Goal: Task Accomplishment & Management: Use online tool/utility

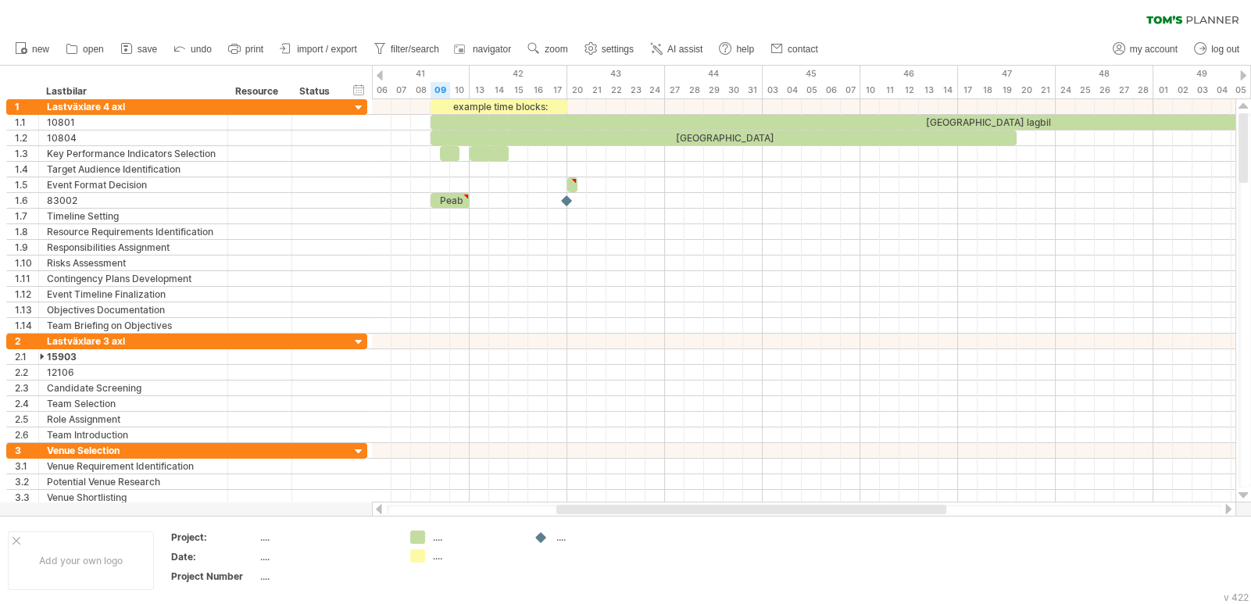
click at [133, 48] on icon at bounding box center [127, 49] width 16 height 16
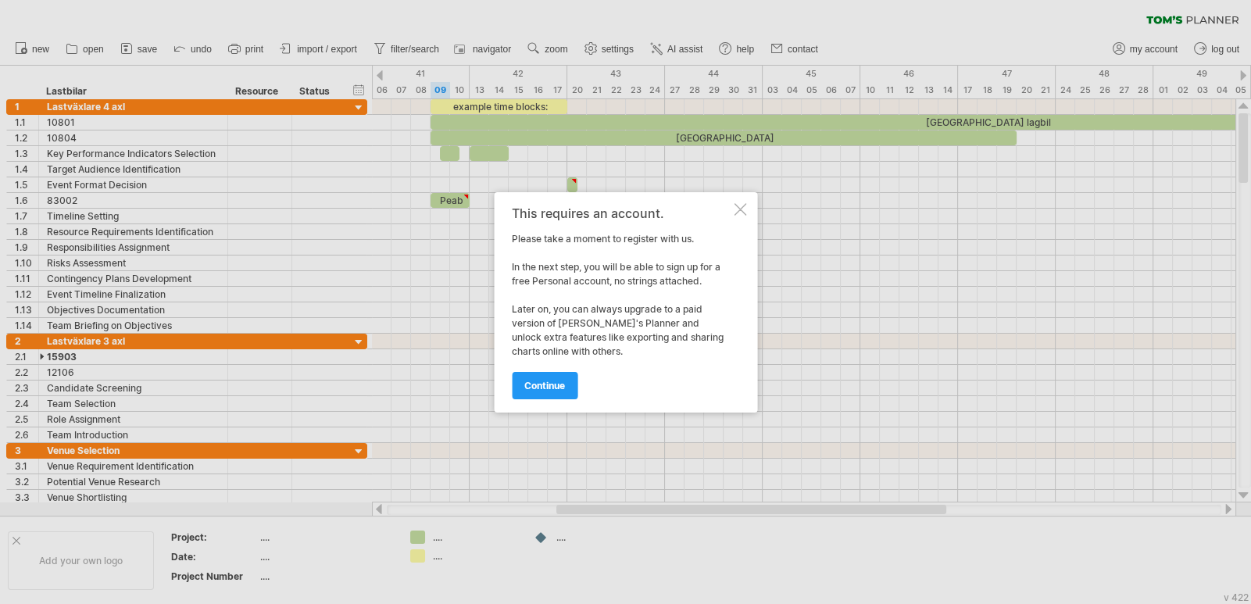
click at [554, 389] on span "continue" at bounding box center [544, 386] width 41 height 12
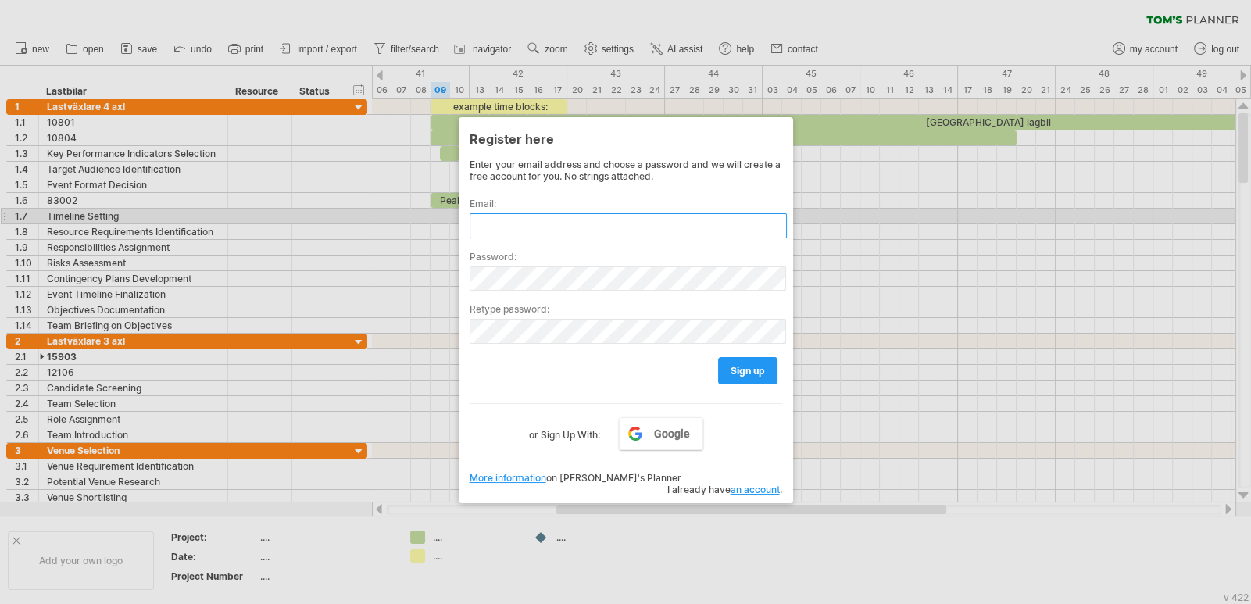
click at [523, 218] on input "text" at bounding box center [628, 225] width 317 height 25
type input "**********"
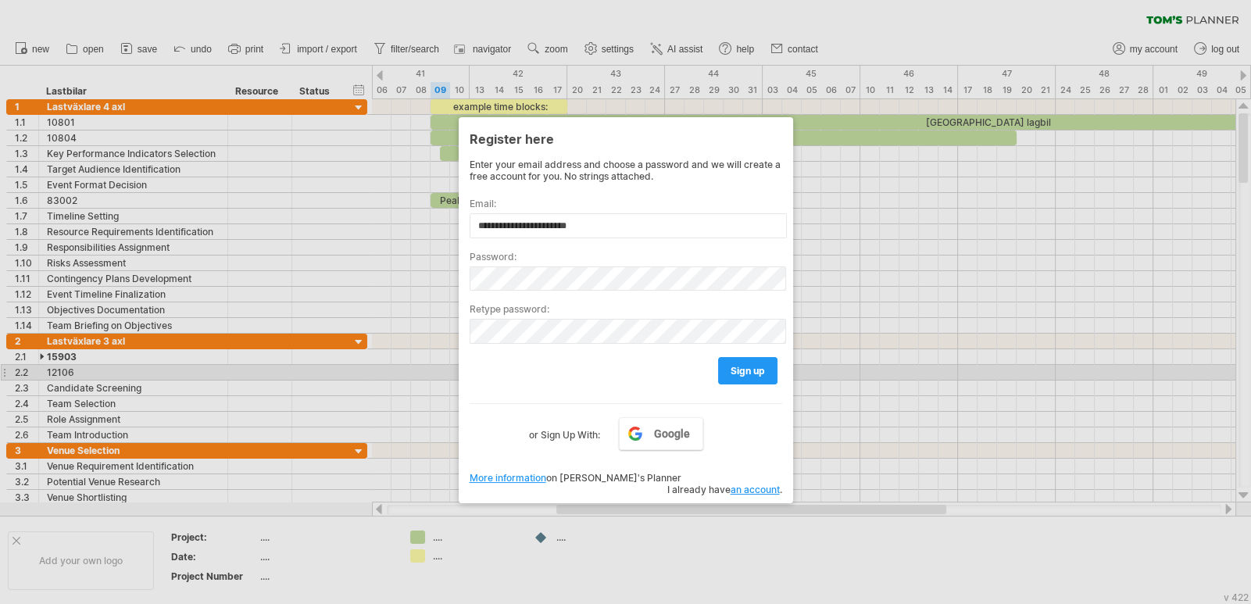
click at [765, 370] on link "sign up" at bounding box center [747, 370] width 59 height 27
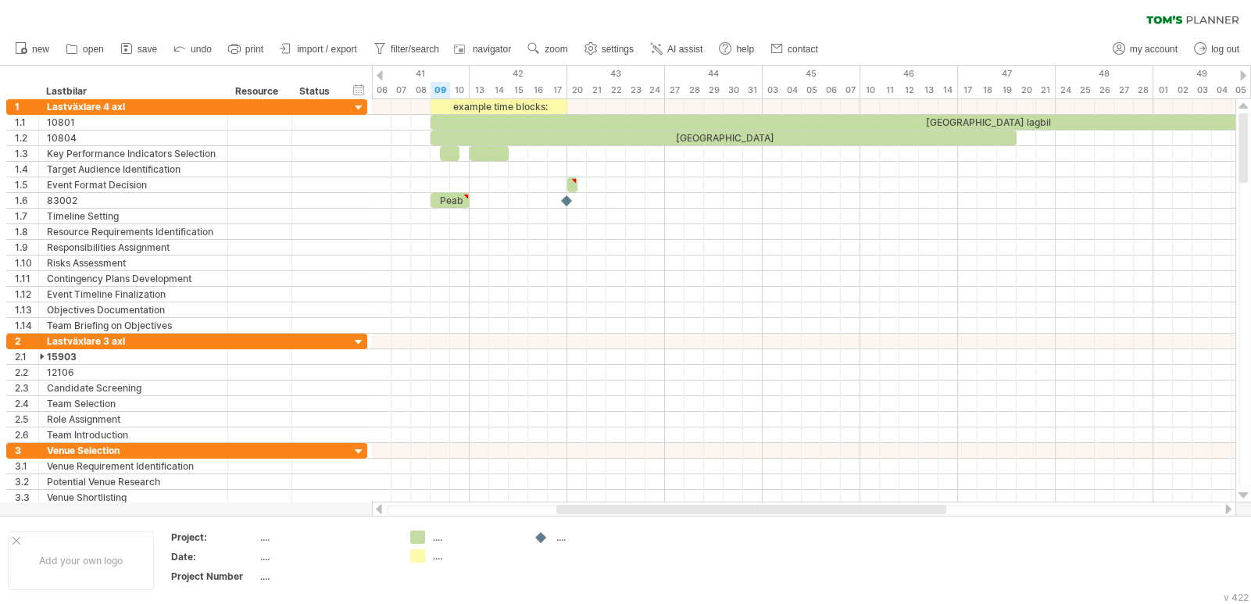
click at [133, 51] on icon at bounding box center [127, 49] width 16 height 16
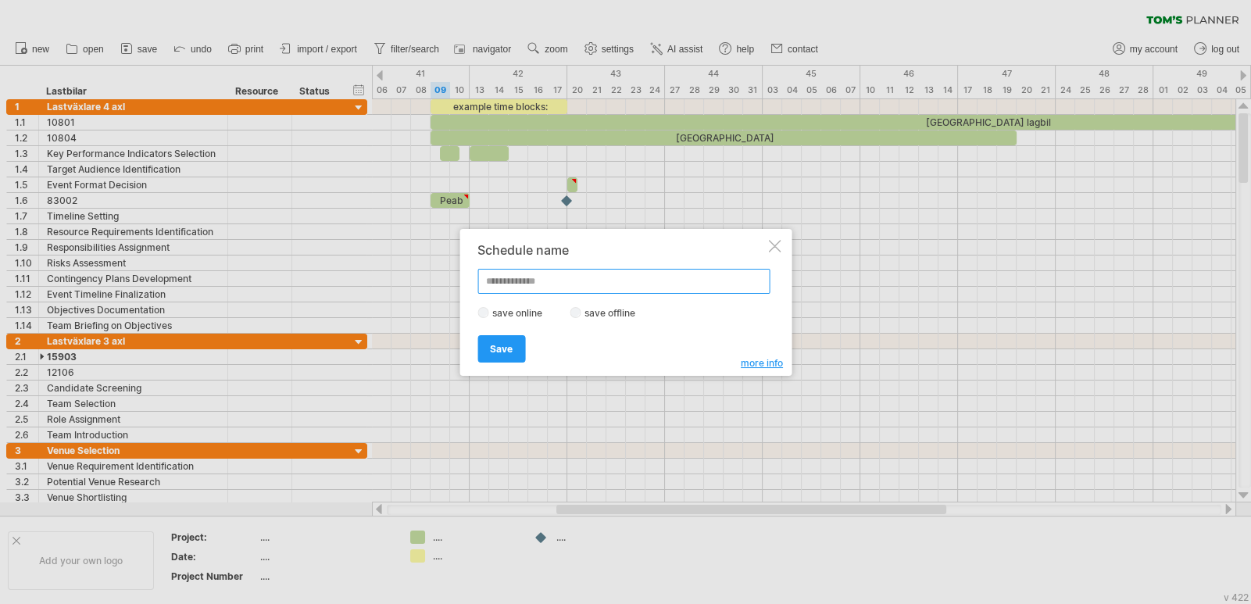
click at [533, 286] on input "text" at bounding box center [623, 281] width 292 height 25
type input "**********"
click at [504, 352] on span "Save" at bounding box center [501, 349] width 23 height 12
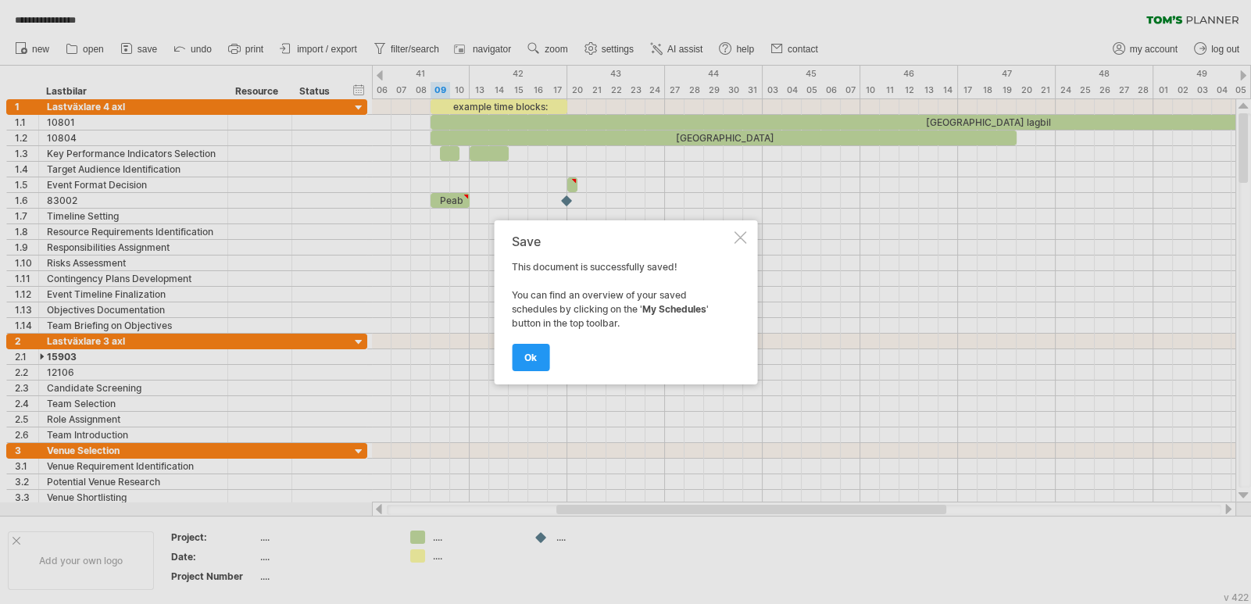
click at [532, 357] on span "ok" at bounding box center [530, 358] width 13 height 12
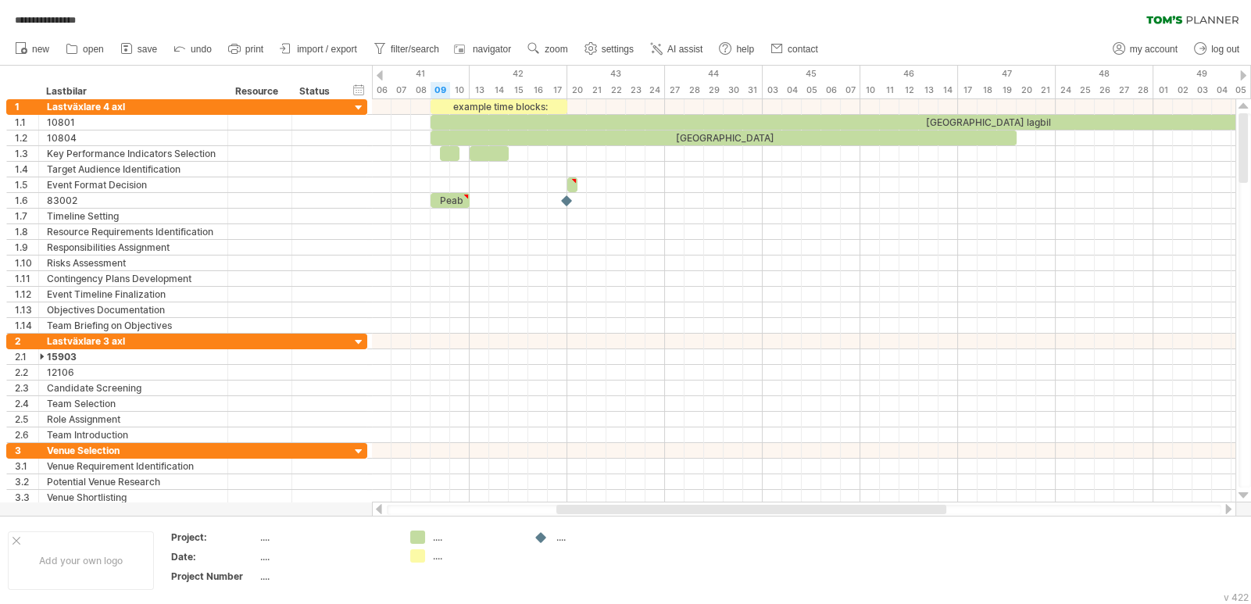
click at [74, 15] on span "**********" at bounding box center [45, 20] width 77 height 14
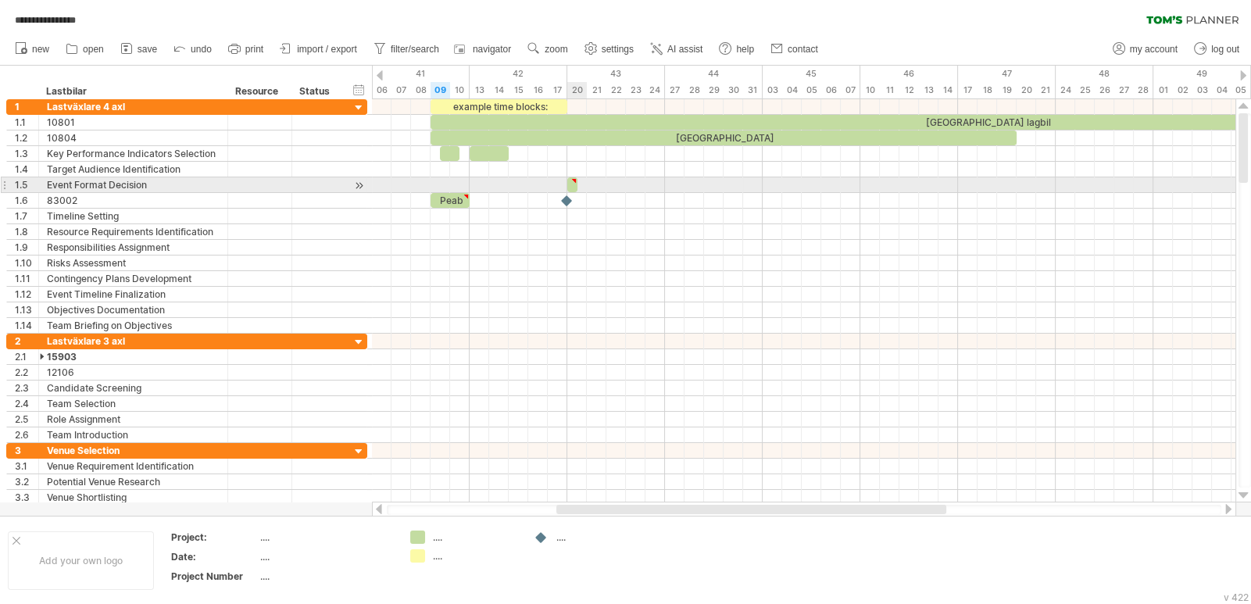
type textarea "**********"
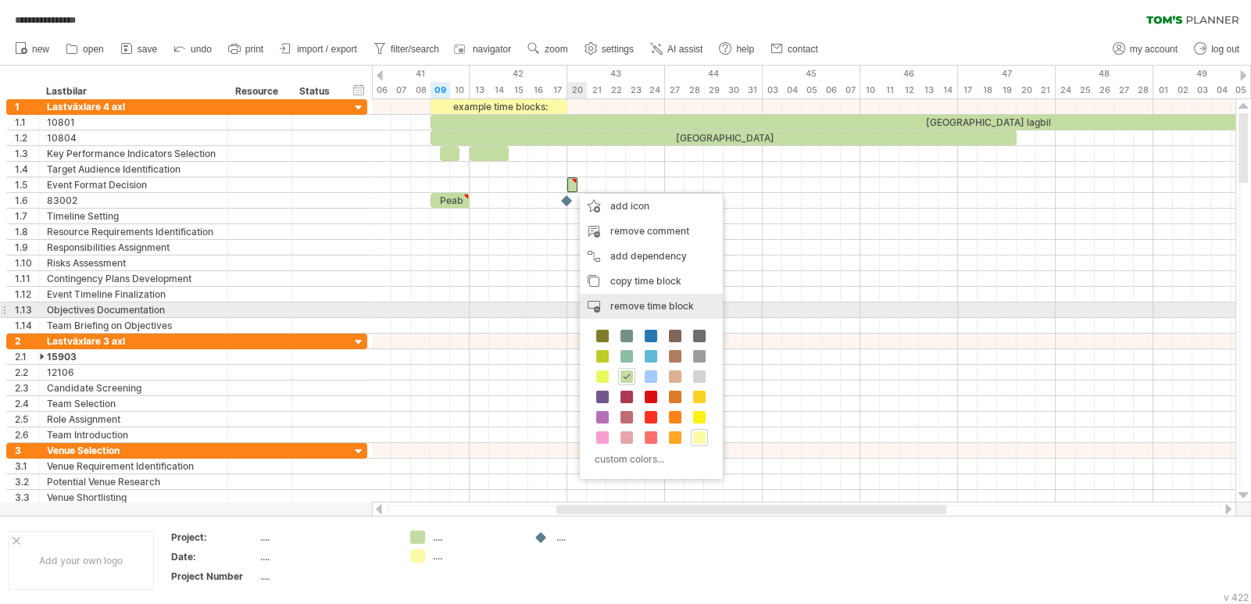
click at [667, 307] on span "remove time block" at bounding box center [652, 306] width 84 height 12
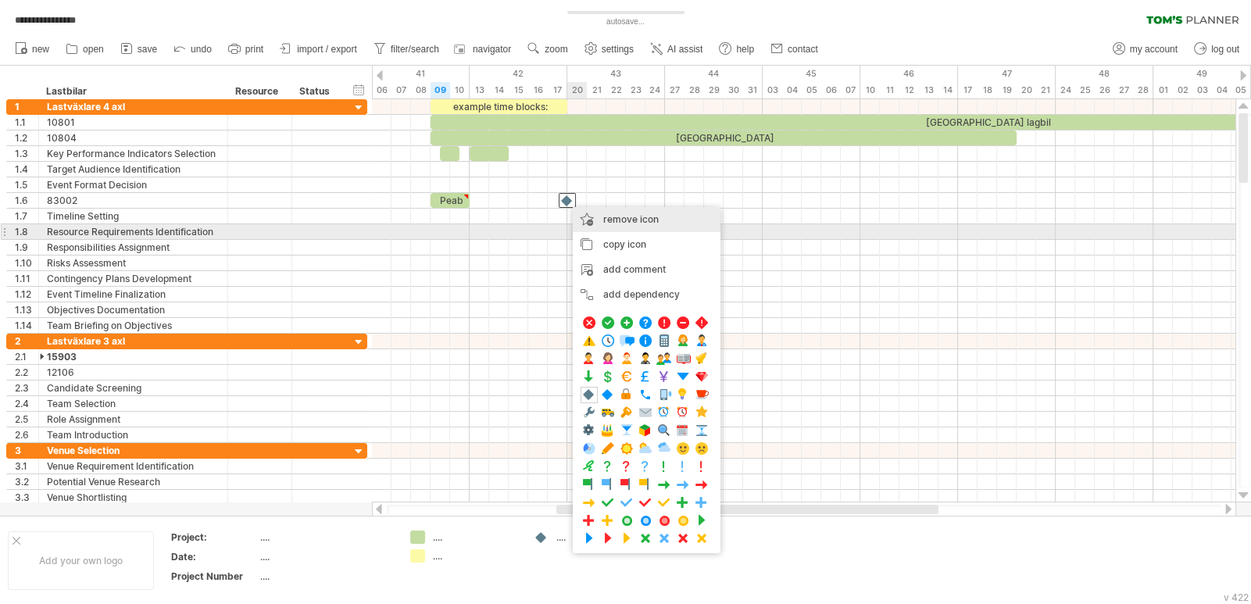
click at [646, 225] on div "remove icon remove selected items" at bounding box center [647, 219] width 148 height 25
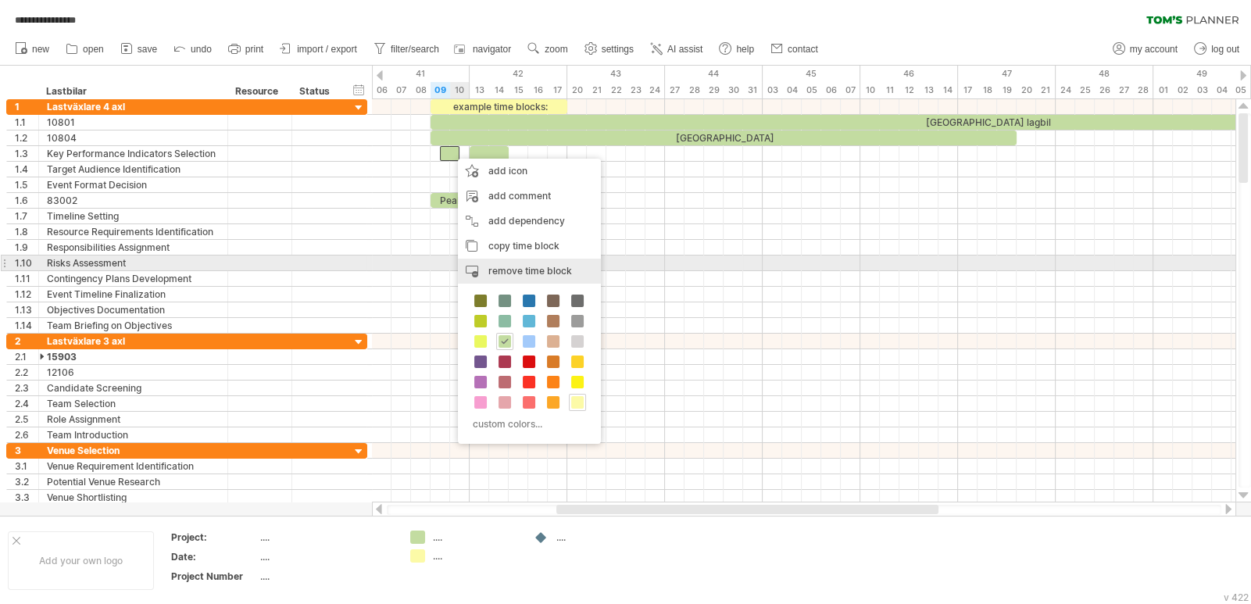
click at [558, 267] on span "remove time block" at bounding box center [530, 271] width 84 height 12
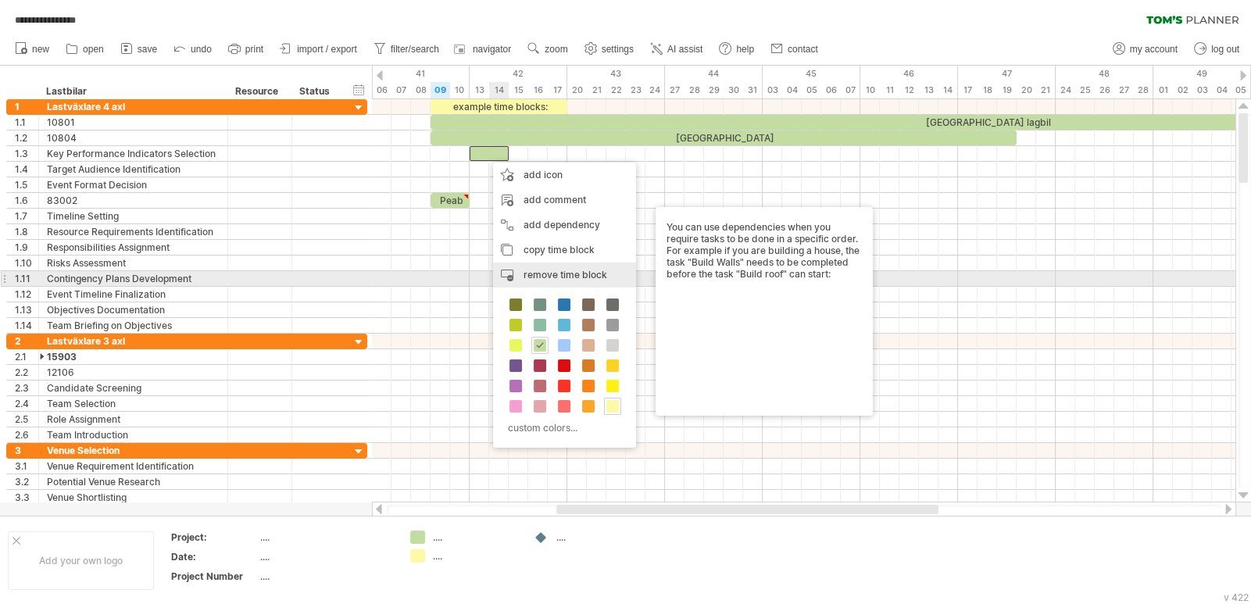
click at [557, 278] on span "remove time block" at bounding box center [566, 275] width 84 height 12
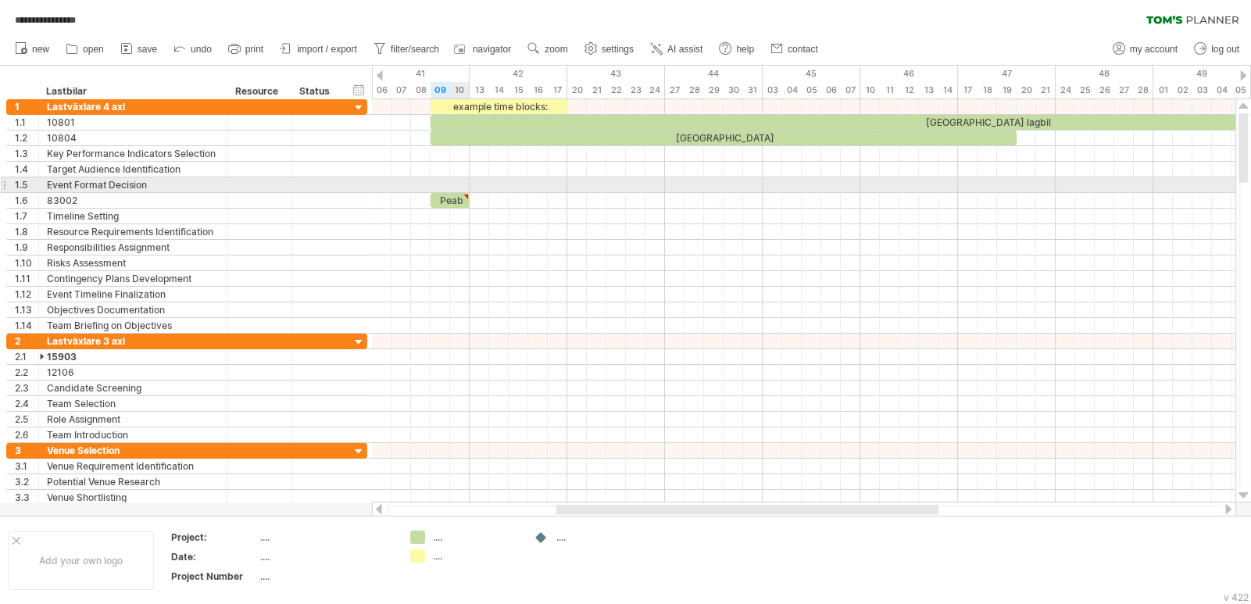
click at [468, 177] on div at bounding box center [804, 185] width 864 height 16
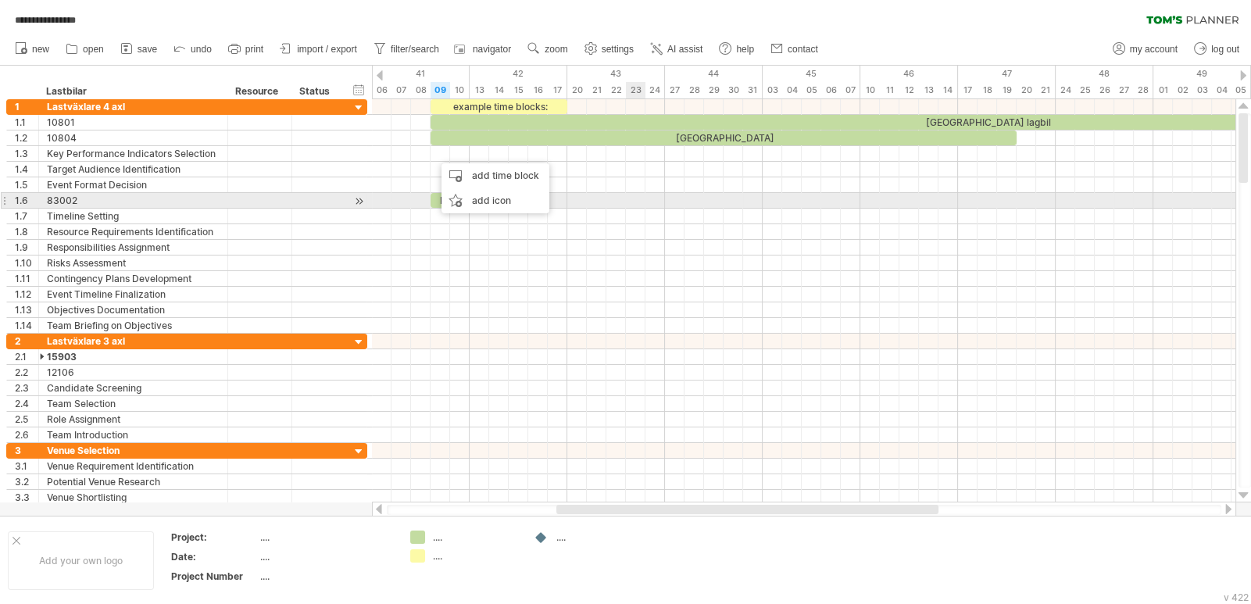
click at [672, 200] on div at bounding box center [804, 201] width 864 height 16
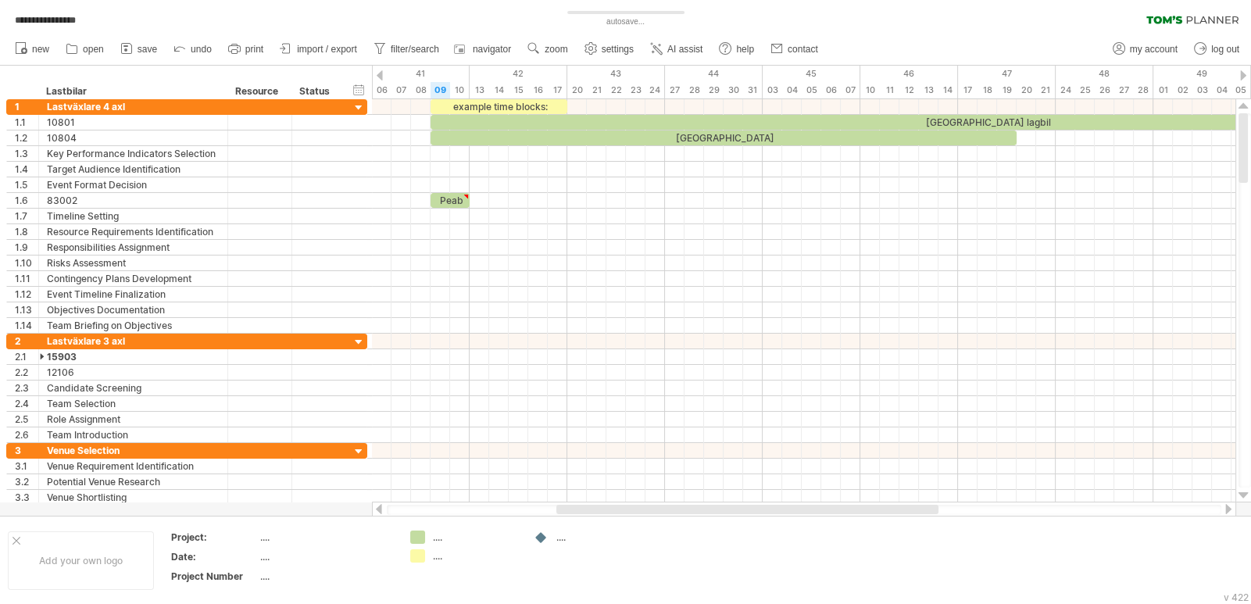
click at [481, 48] on span "navigator" at bounding box center [492, 49] width 38 height 11
click at [606, 49] on span "settings" at bounding box center [618, 49] width 32 height 11
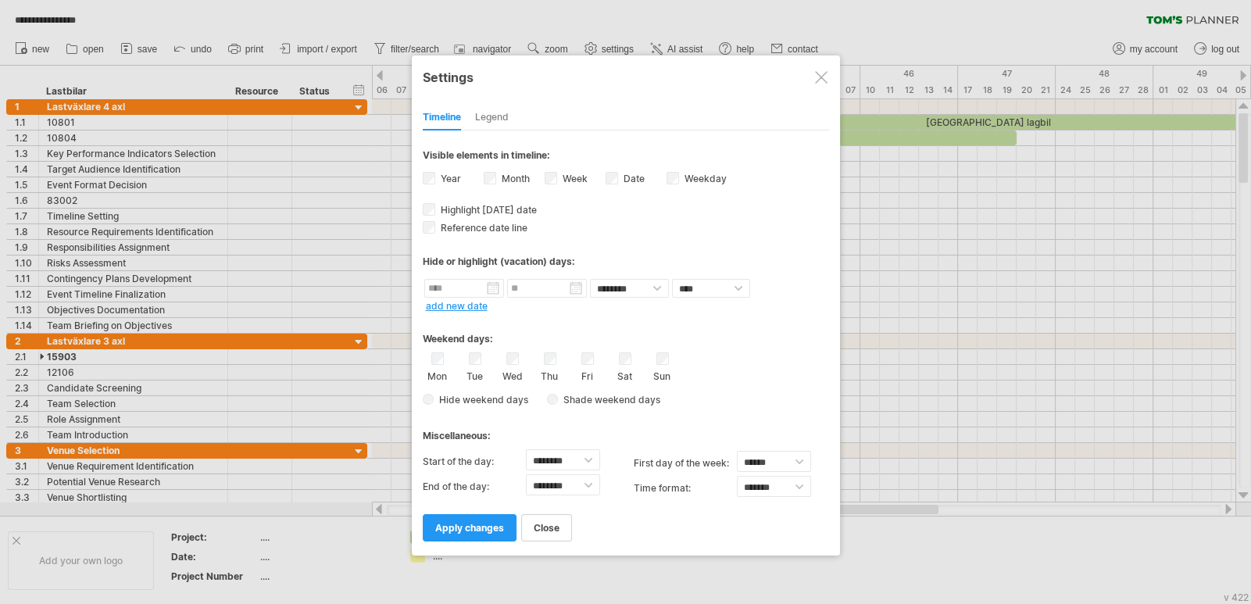
click at [488, 116] on div "Legend" at bounding box center [492, 118] width 34 height 25
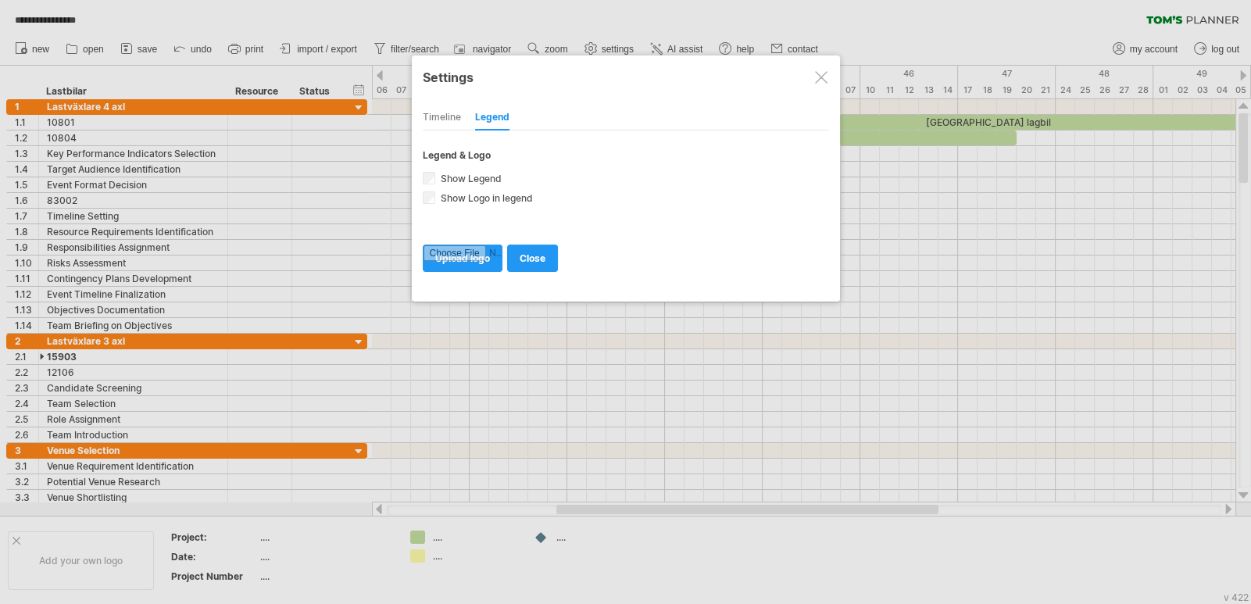
click at [449, 117] on div "Timeline" at bounding box center [442, 118] width 38 height 25
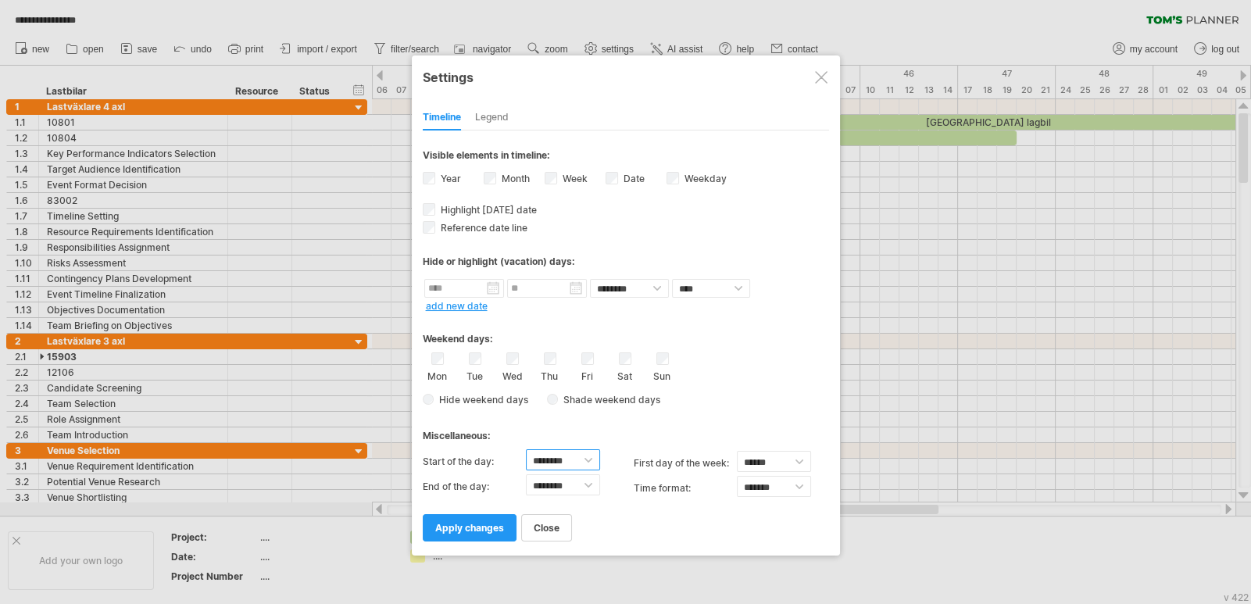
click at [592, 460] on select "******** ******** ******** ******** ******** ******** ******** ******** *******…" at bounding box center [563, 460] width 74 height 22
select select "*"
click at [526, 449] on select "******** ******** ******** ******** ******** ******** ******** ******** *******…" at bounding box center [563, 460] width 74 height 22
click at [590, 477] on select "******** ******** ******** ******** ******** ******** ******** ******** *******…" at bounding box center [563, 485] width 74 height 22
select select "**"
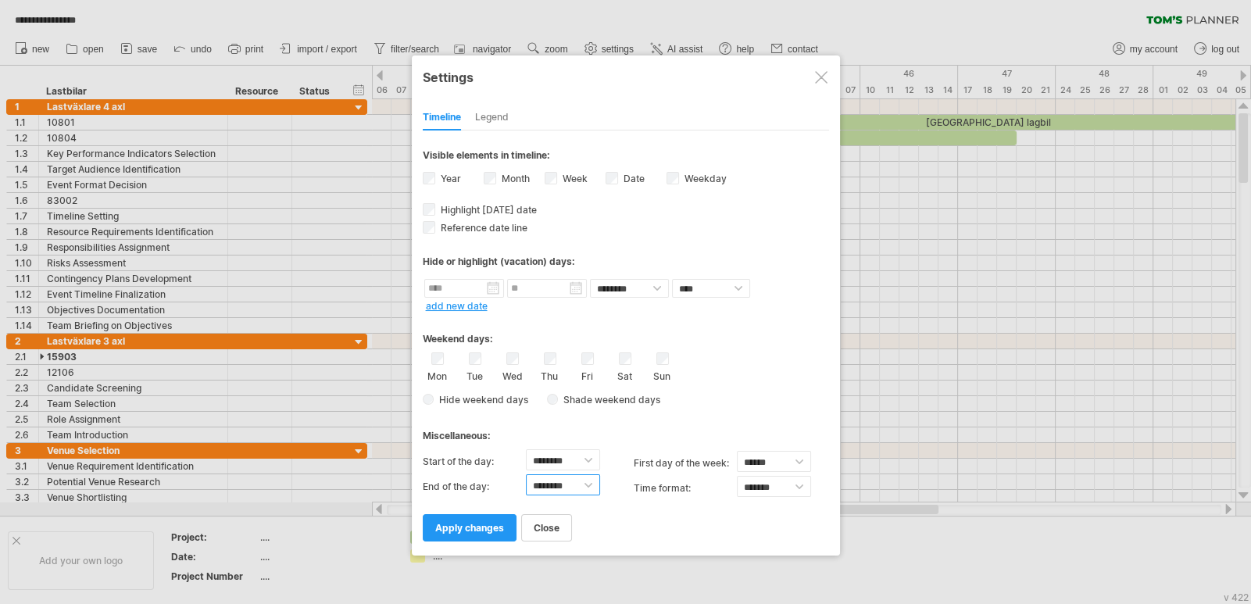
click at [526, 474] on select "******** ******** ******** ******** ******** ******** ******** ******** *******…" at bounding box center [563, 485] width 74 height 22
click at [474, 526] on link "apply changes" at bounding box center [470, 527] width 94 height 27
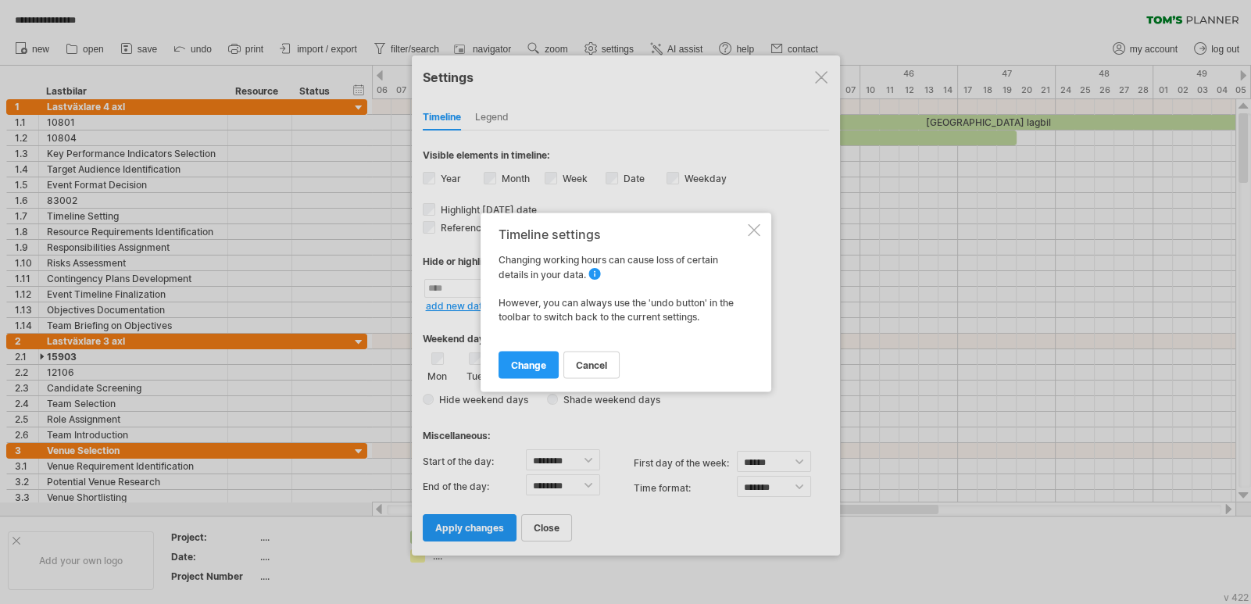
click at [524, 368] on span "change" at bounding box center [528, 365] width 35 height 12
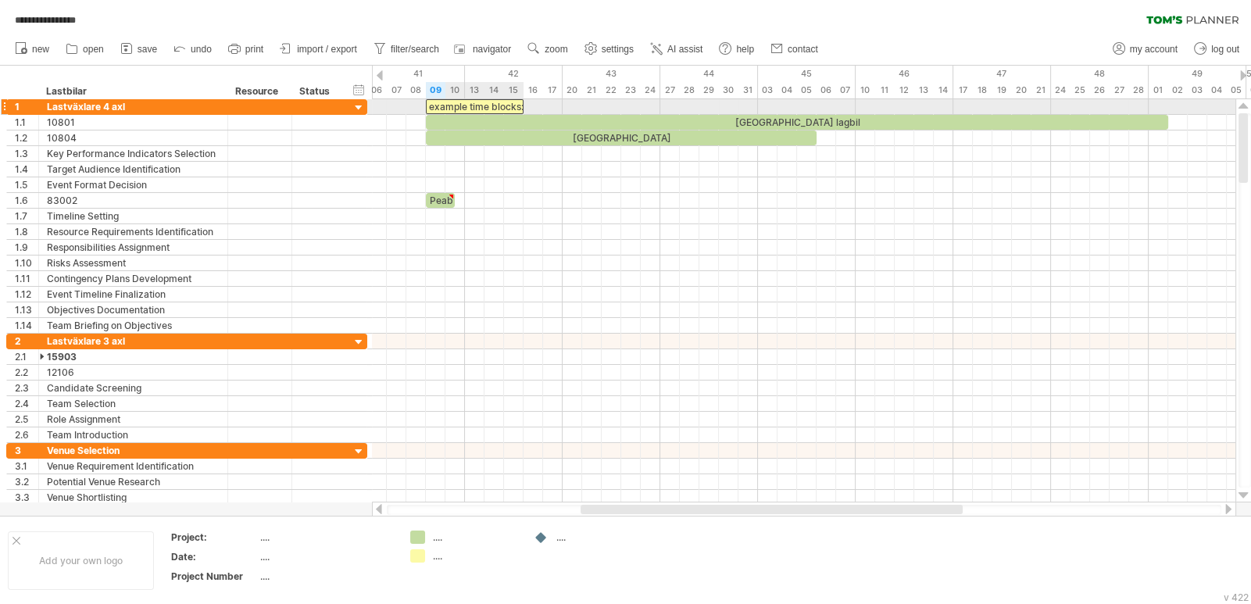
click at [458, 107] on div "example time blocks:" at bounding box center [475, 106] width 98 height 15
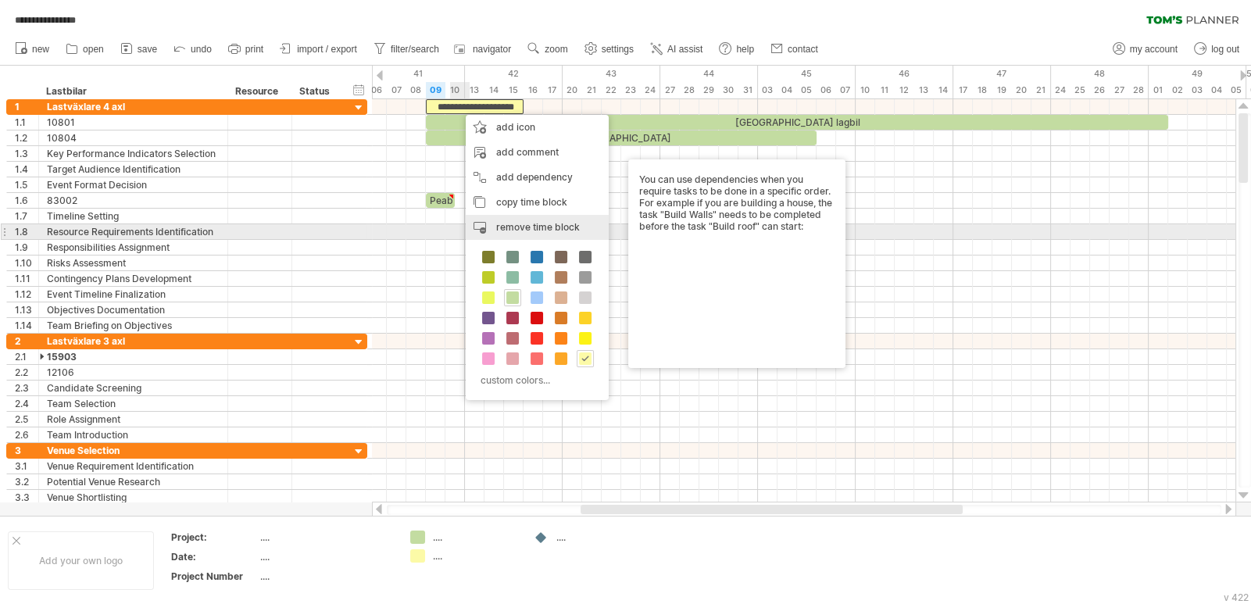
click at [556, 229] on span "remove time block" at bounding box center [538, 227] width 84 height 12
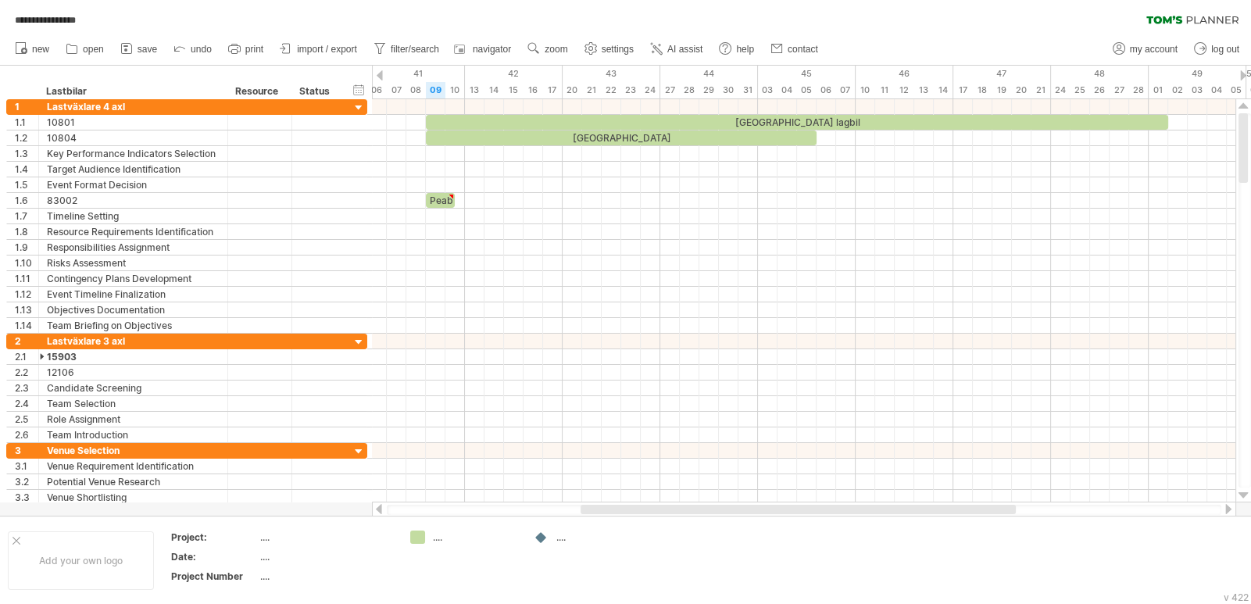
click at [684, 53] on span "AI assist" at bounding box center [684, 49] width 35 height 11
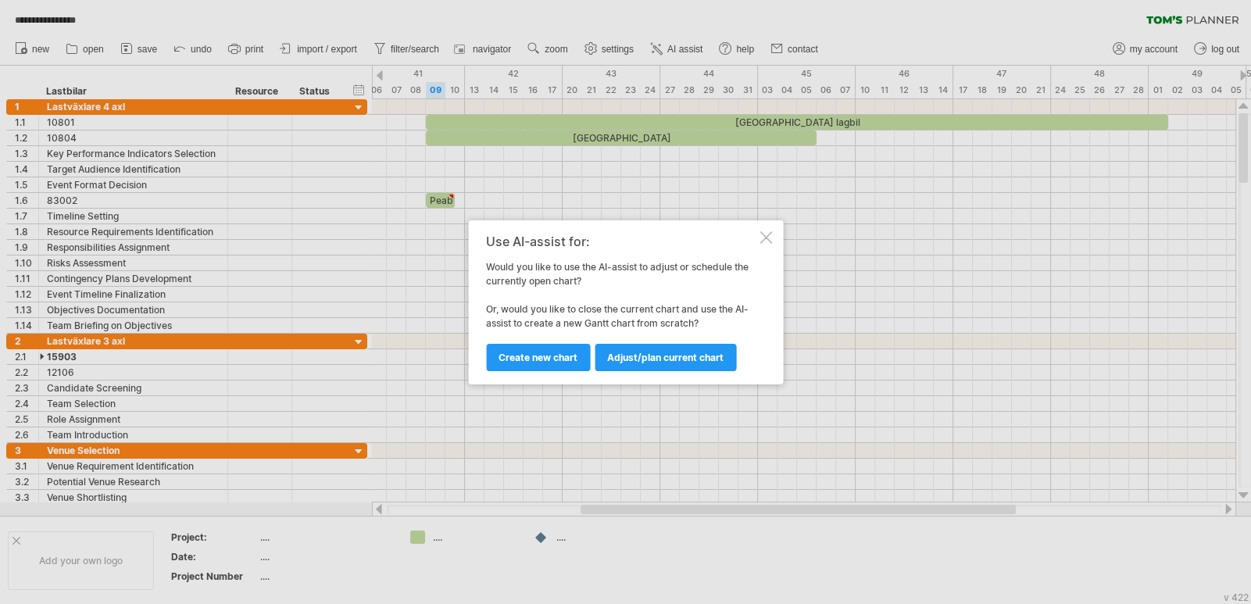
click at [649, 355] on span "Adjust/plan current chart" at bounding box center [665, 358] width 116 height 12
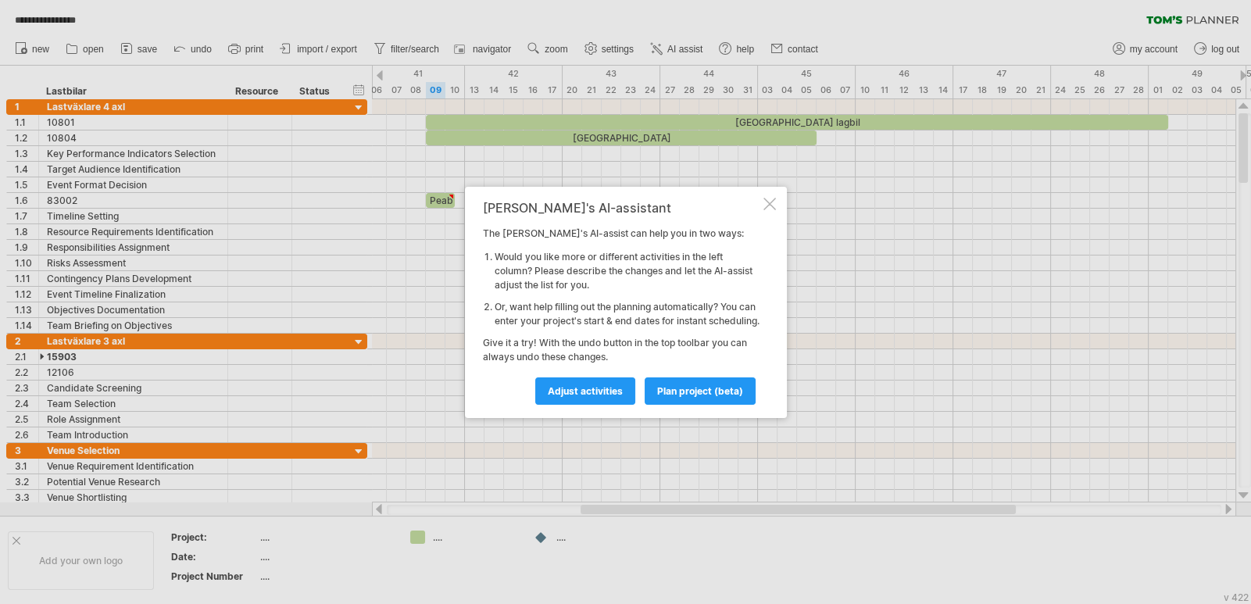
click at [770, 198] on div at bounding box center [770, 204] width 13 height 13
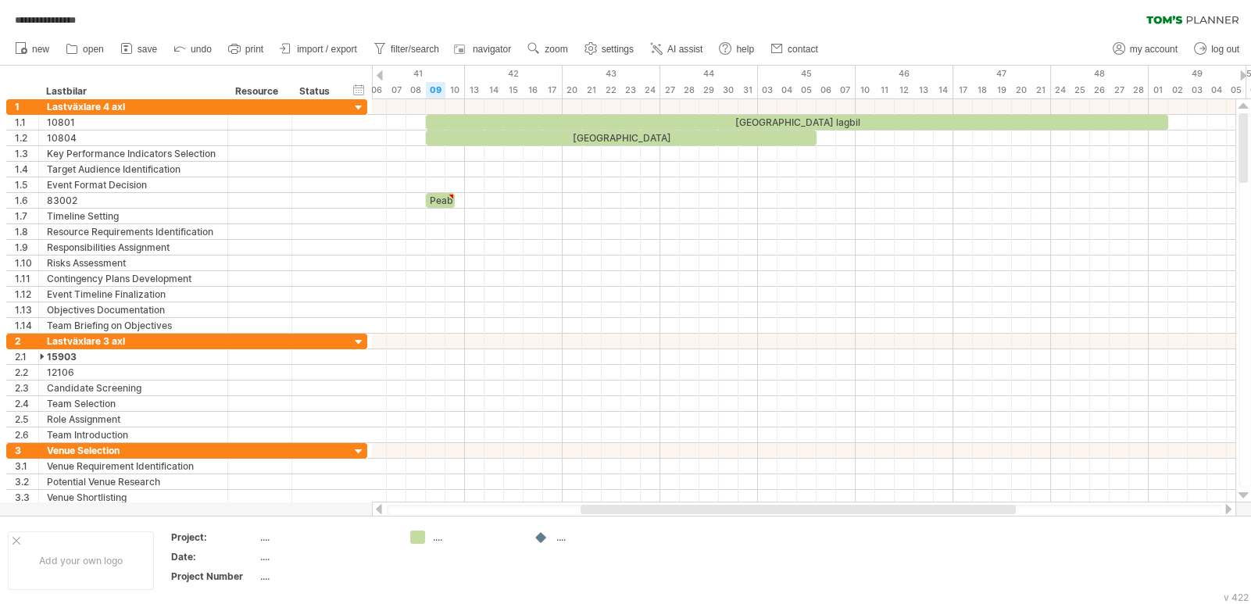
click at [602, 46] on link "settings" at bounding box center [610, 49] width 58 height 20
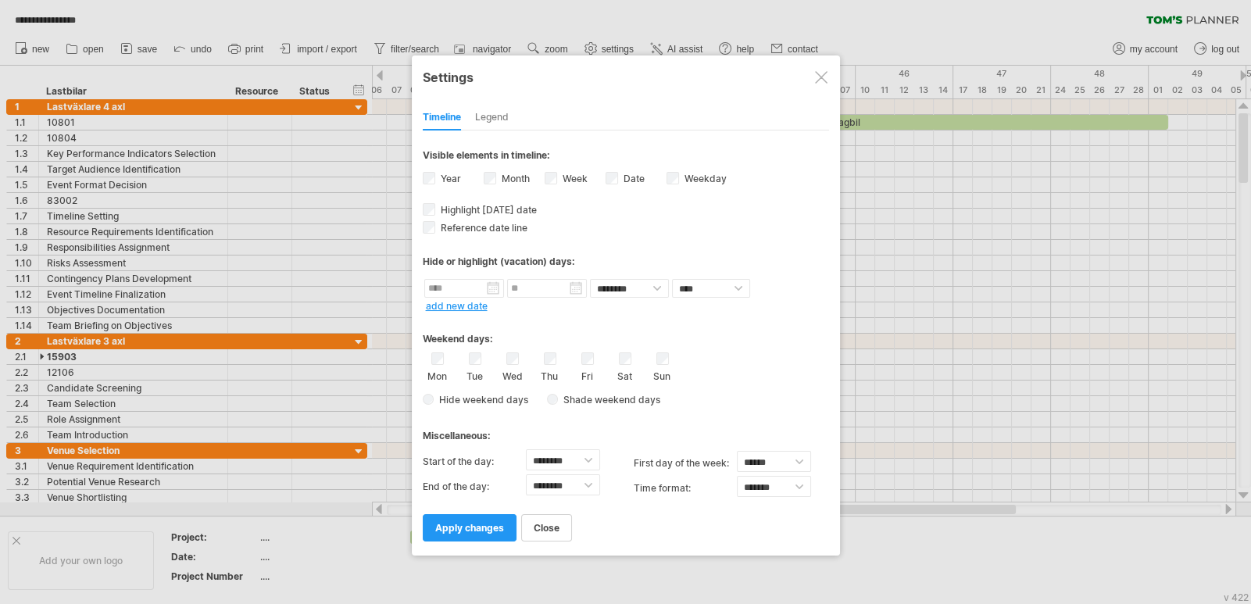
click at [602, 46] on div at bounding box center [625, 302] width 1251 height 604
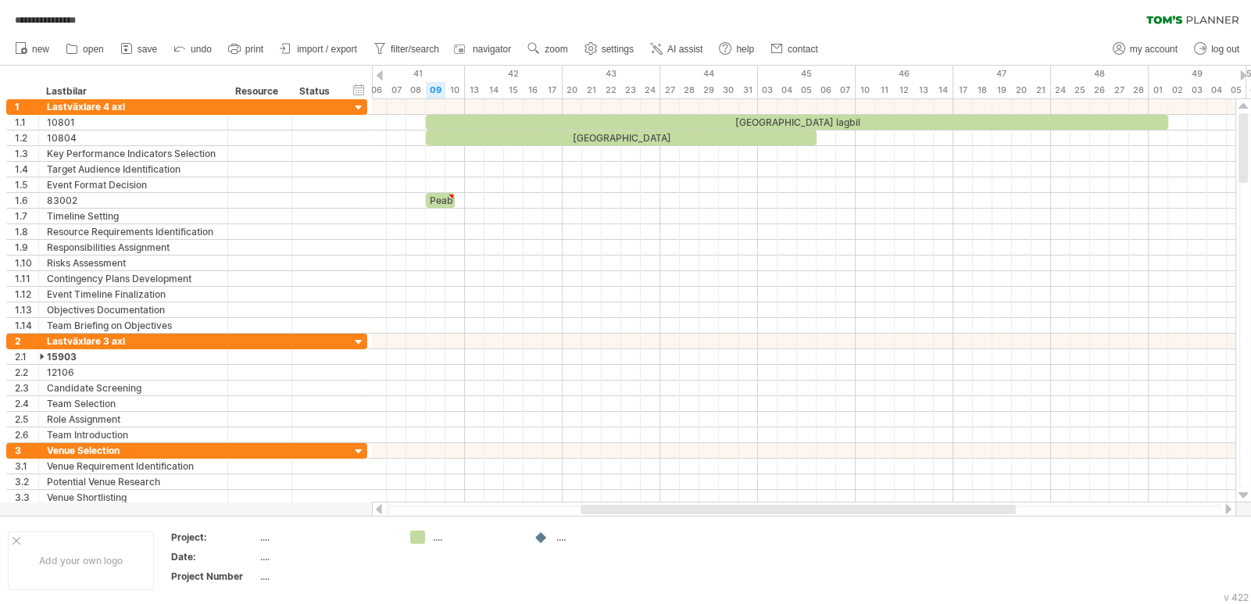
click at [529, 45] on use at bounding box center [534, 49] width 16 height 16
click at [567, 88] on div "Week" at bounding box center [580, 89] width 87 height 25
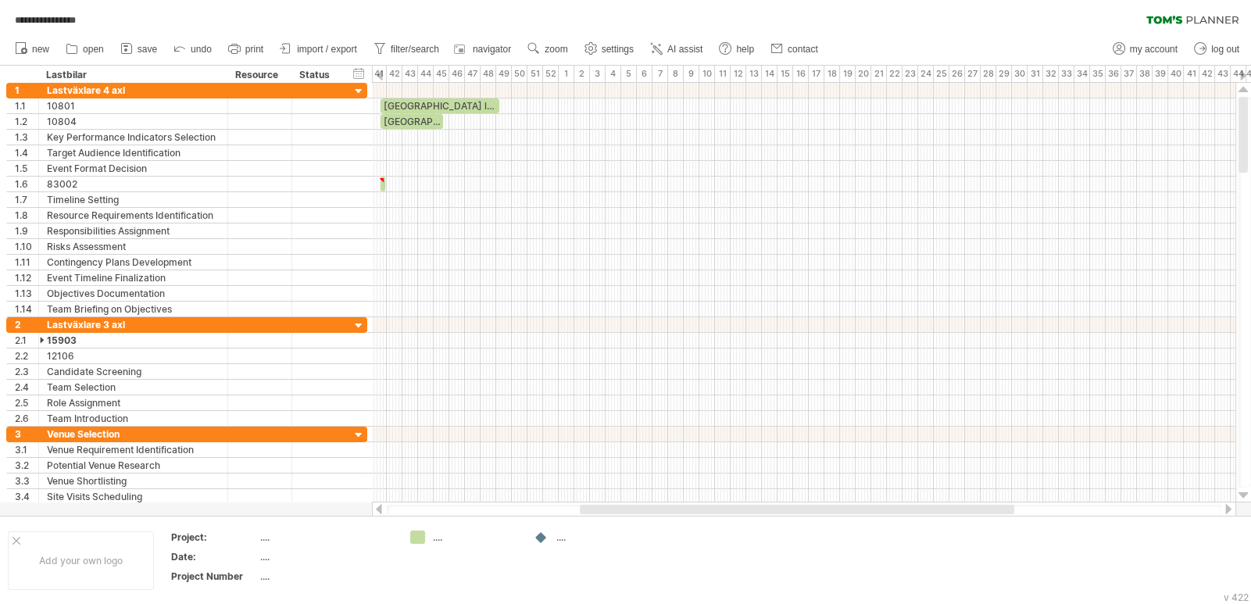
click at [552, 42] on link "zoom" at bounding box center [548, 49] width 48 height 20
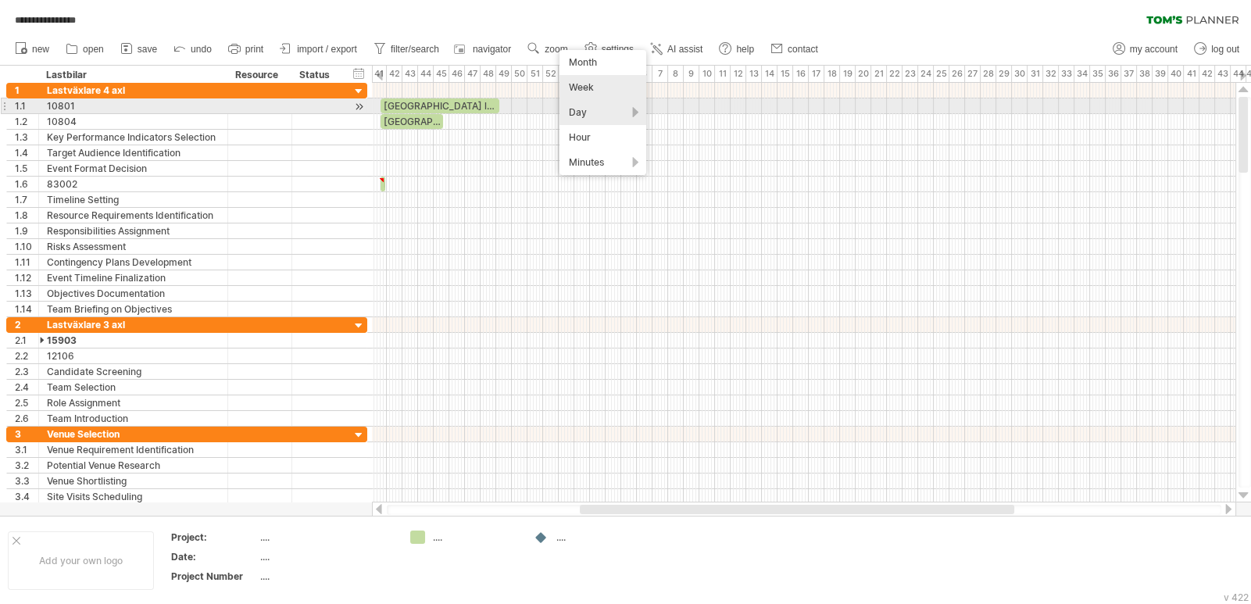
click at [596, 109] on div "Day" at bounding box center [603, 112] width 87 height 25
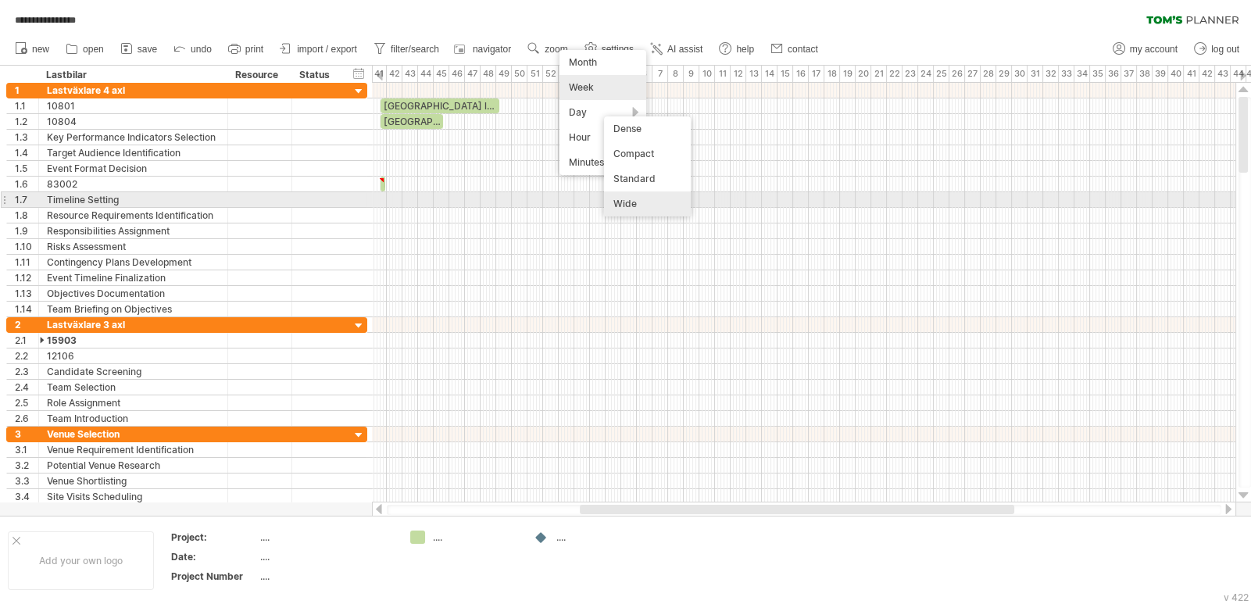
click at [636, 205] on div "Wide" at bounding box center [647, 203] width 87 height 25
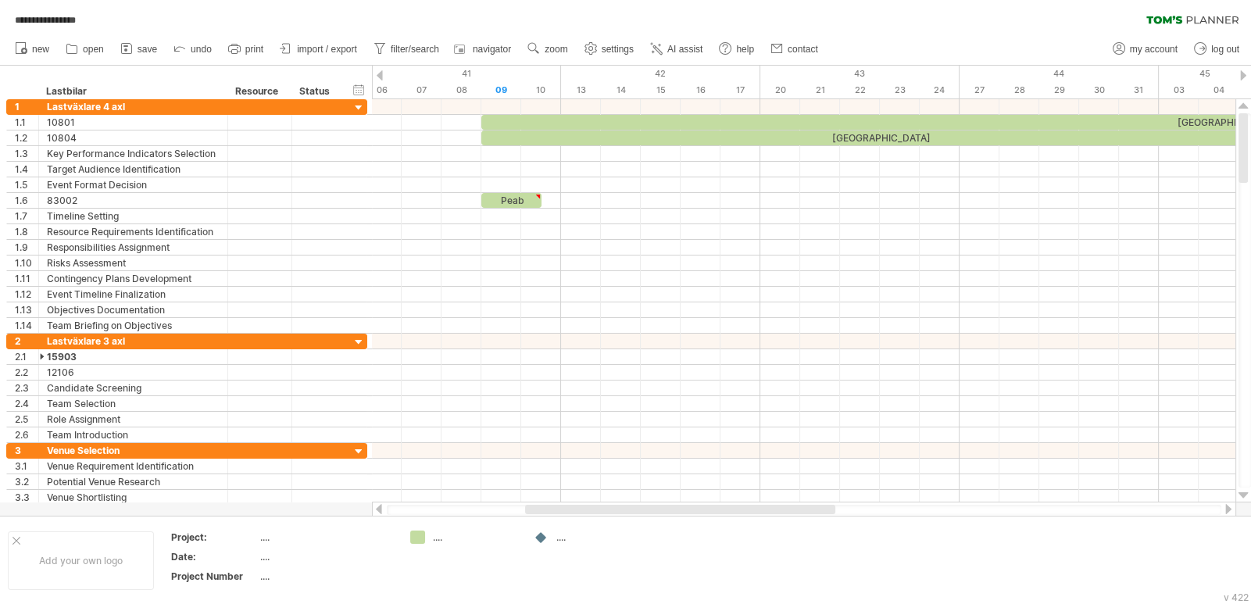
click at [496, 54] on span "navigator" at bounding box center [492, 49] width 38 height 11
click at [558, 47] on span "zoom" at bounding box center [556, 49] width 23 height 11
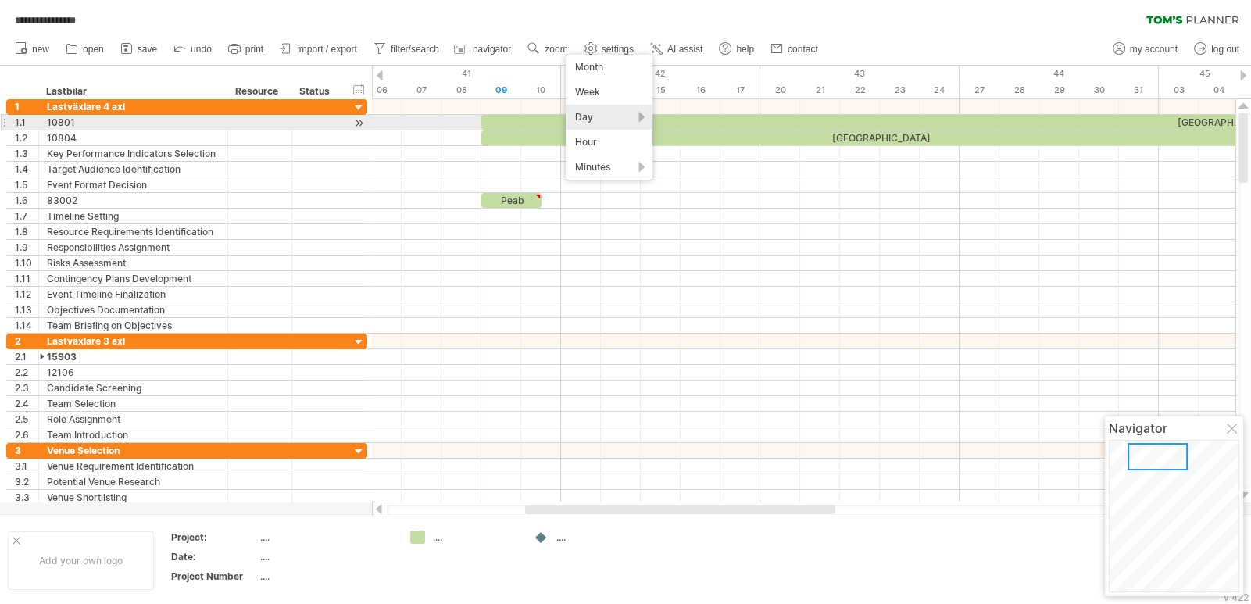
click at [642, 122] on div "Day" at bounding box center [609, 117] width 87 height 25
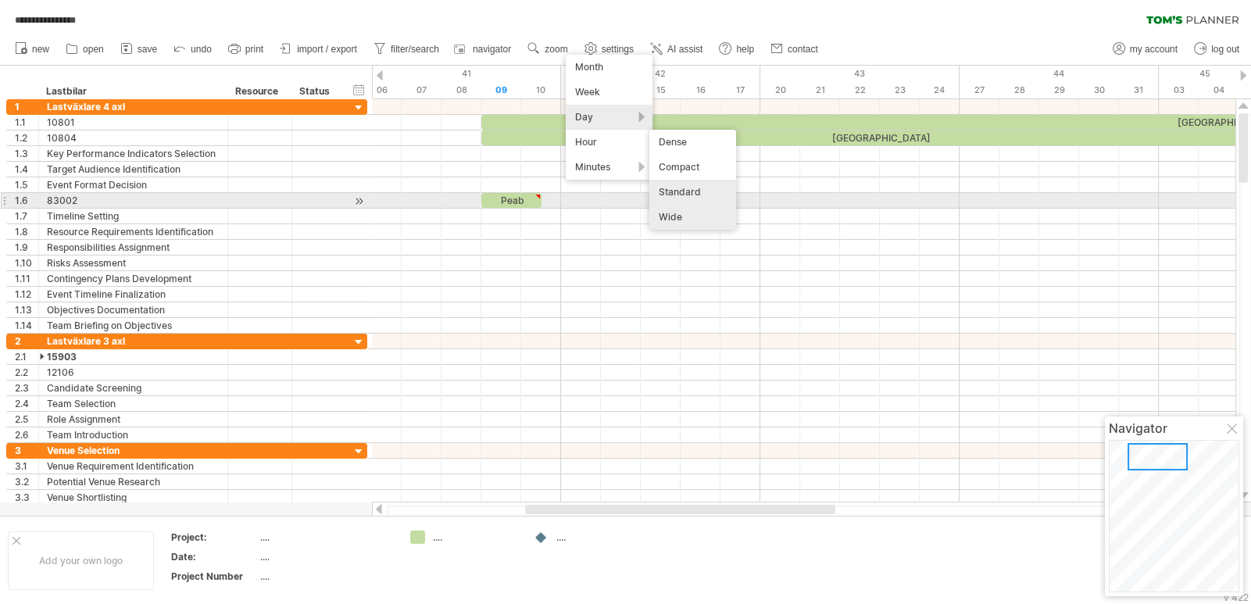
click at [686, 194] on div "Standard" at bounding box center [692, 192] width 87 height 25
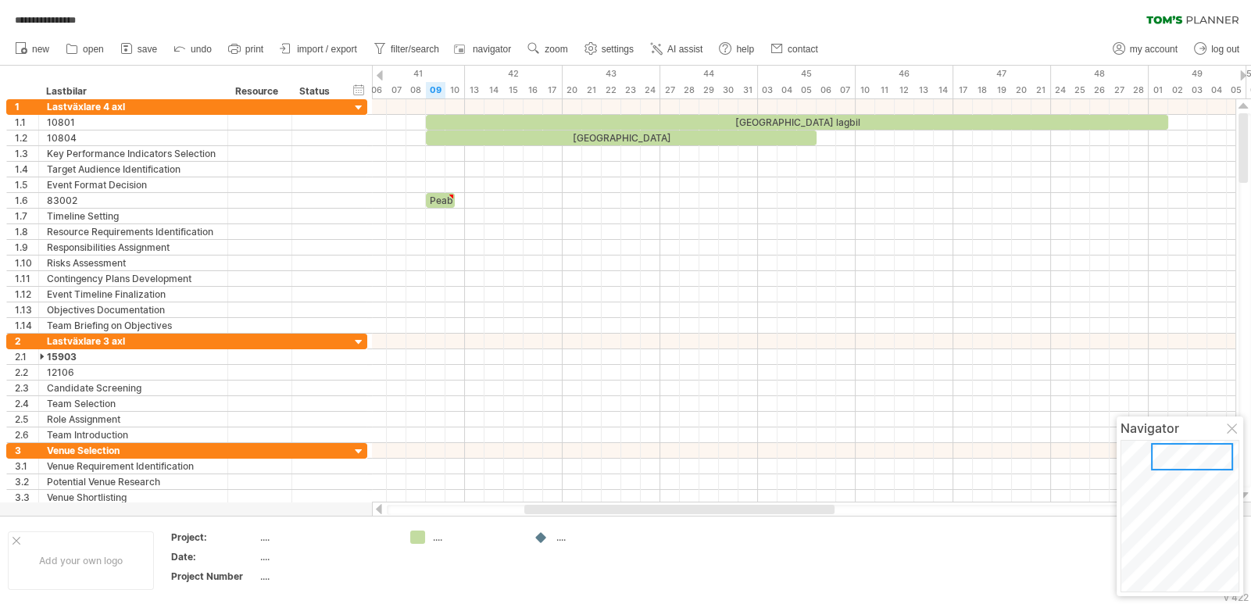
click at [537, 49] on use at bounding box center [534, 49] width 16 height 16
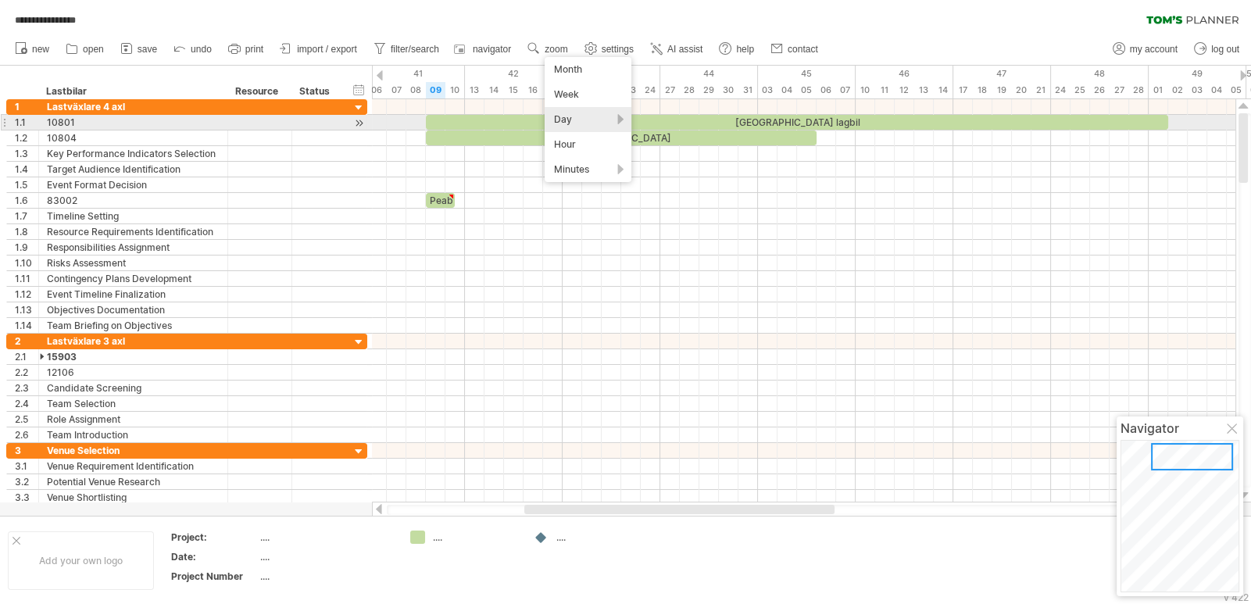
click at [599, 120] on div "Day" at bounding box center [588, 119] width 87 height 25
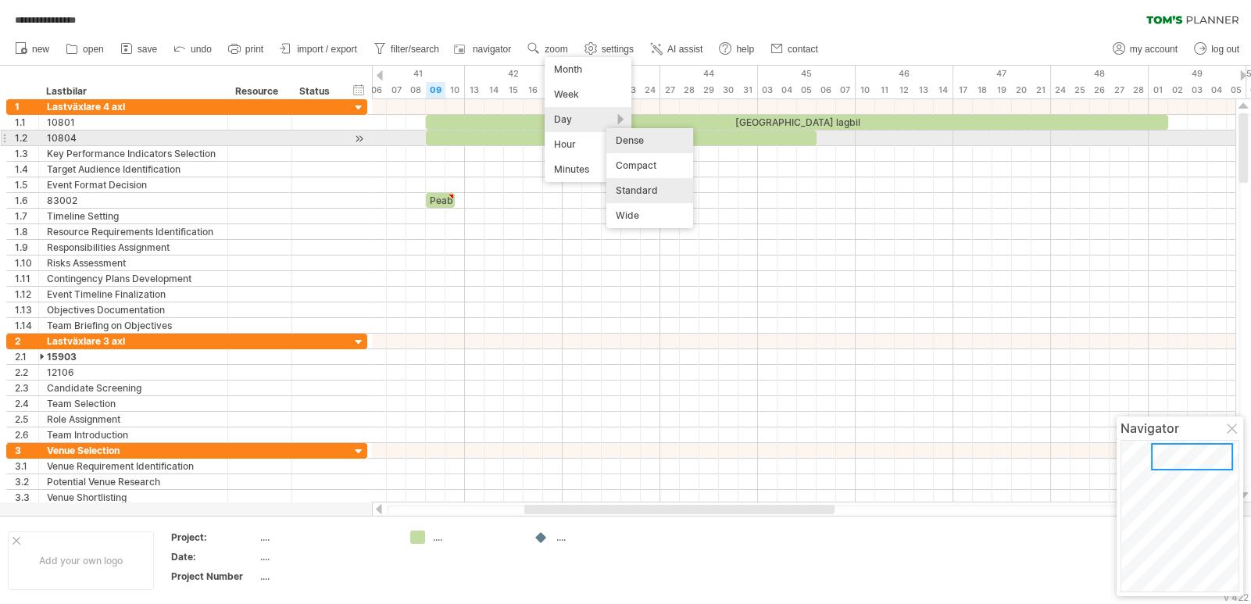
click at [661, 145] on div "Dense" at bounding box center [649, 140] width 87 height 25
